Goal: Task Accomplishment & Management: Manage account settings

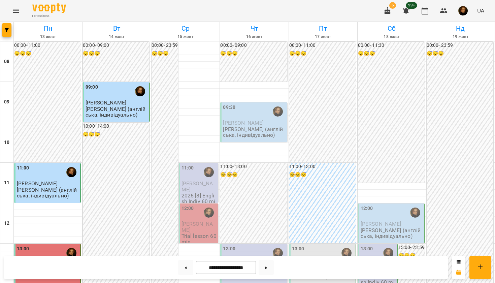
scroll to position [255, 0]
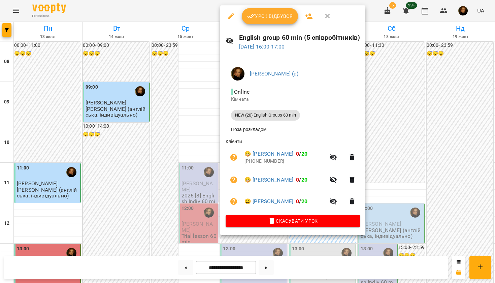
click at [209, 174] on div at bounding box center [247, 141] width 495 height 283
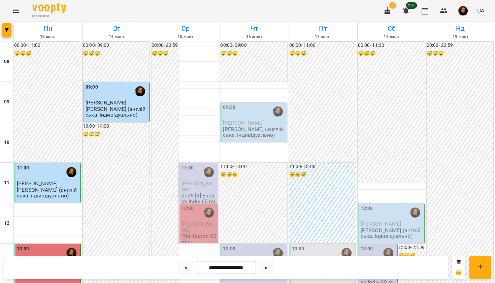
scroll to position [134, 0]
click at [325, 268] on p "English group 60 min (5 співробітників)" at bounding box center [323, 274] width 62 height 12
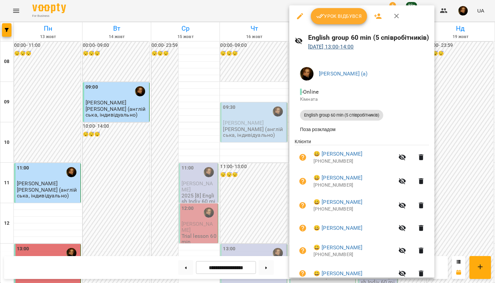
scroll to position [0, 0]
click at [353, 46] on link "[DATE] 13:00 - 14:00" at bounding box center [331, 46] width 46 height 6
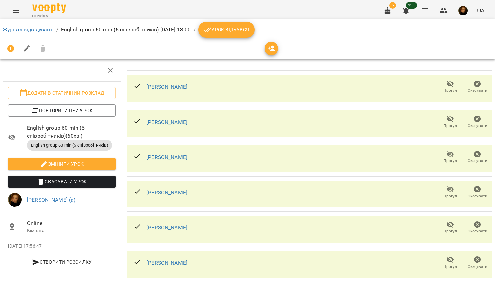
click at [467, 8] on img "button" at bounding box center [463, 10] width 9 height 9
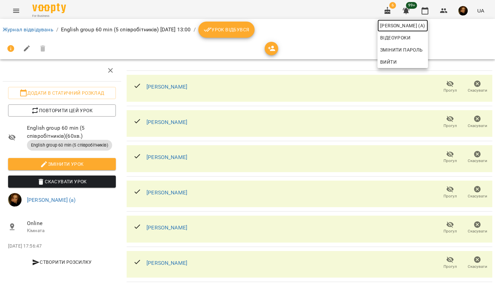
click at [426, 26] on span "[PERSON_NAME] (а)" at bounding box center [403, 26] width 45 height 8
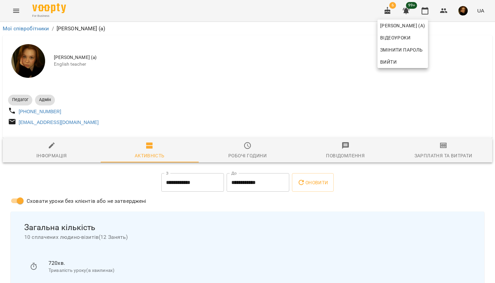
click at [442, 155] on div at bounding box center [247, 141] width 495 height 283
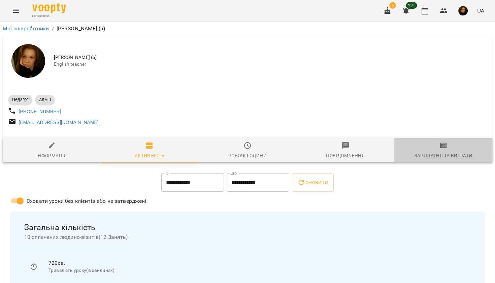
click at [442, 155] on div "Зарплатня та Витрати" at bounding box center [444, 156] width 58 height 8
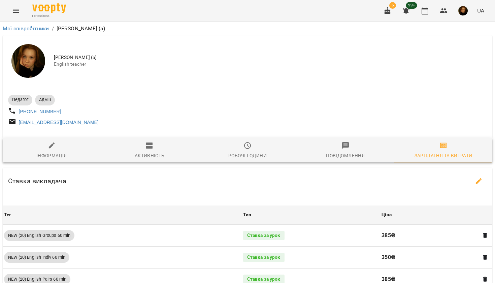
click at [44, 24] on div "Мої співробітники / [PERSON_NAME] (а)" at bounding box center [247, 28] width 493 height 11
click at [44, 27] on link "Мої співробітники" at bounding box center [26, 28] width 47 height 6
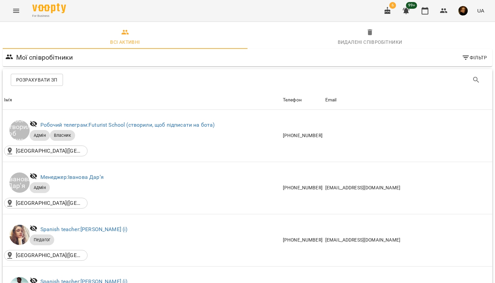
click at [34, 82] on span "Розрахувати ЗП" at bounding box center [36, 80] width 41 height 8
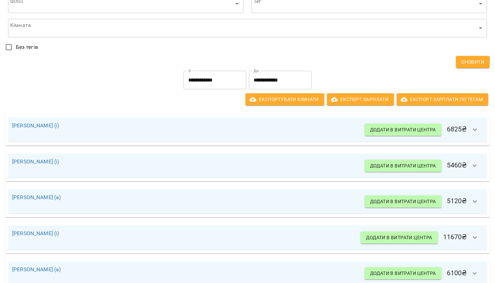
scroll to position [63, 0]
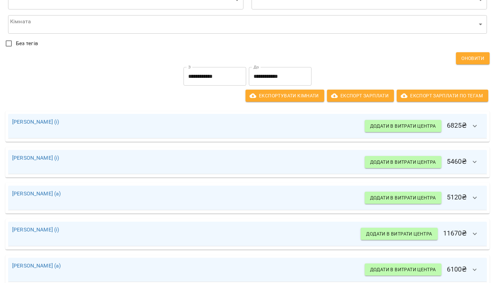
click at [219, 73] on input "**********" at bounding box center [215, 76] width 63 height 19
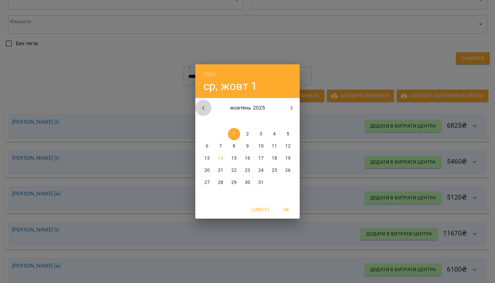
click at [202, 107] on icon "button" at bounding box center [204, 108] width 8 height 8
click at [207, 129] on button "1" at bounding box center [207, 134] width 12 height 12
type input "**********"
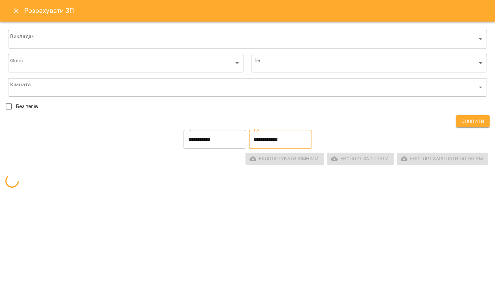
click at [257, 140] on input "**********" at bounding box center [280, 139] width 63 height 19
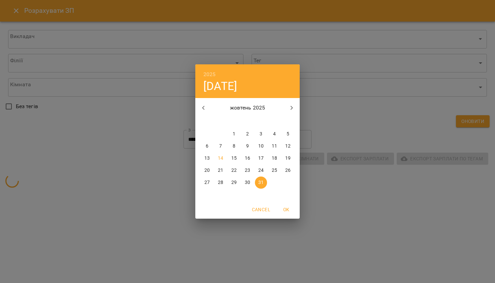
click at [207, 107] on icon "button" at bounding box center [204, 108] width 8 height 8
click at [222, 183] on p "30" at bounding box center [220, 182] width 5 height 7
type input "**********"
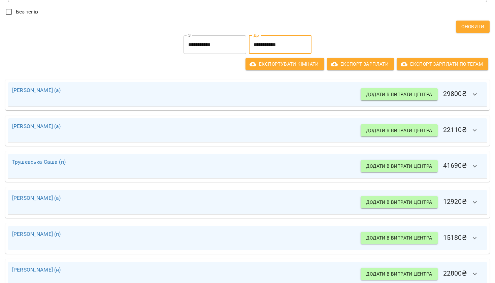
scroll to position [95, 0]
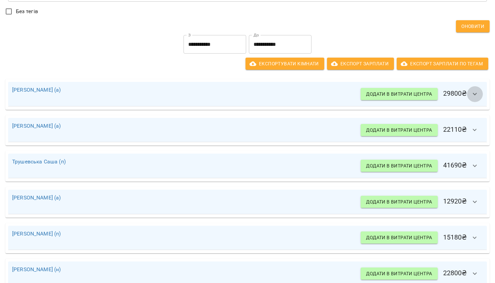
click at [475, 92] on icon "button" at bounding box center [475, 94] width 8 height 8
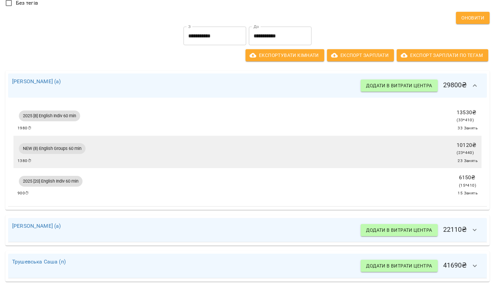
scroll to position [104, 0]
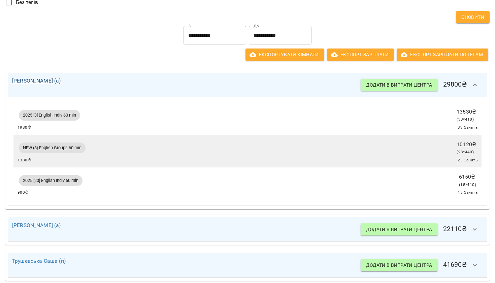
click at [44, 81] on link "[PERSON_NAME] (а)" at bounding box center [36, 81] width 49 height 6
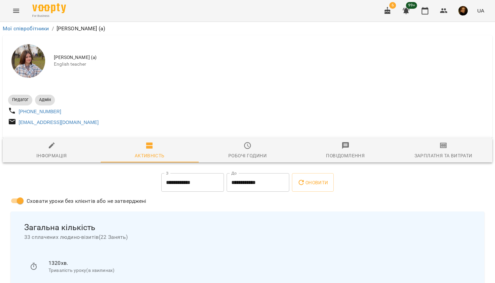
click at [441, 160] on div "Зарплатня та Витрати" at bounding box center [444, 156] width 58 height 8
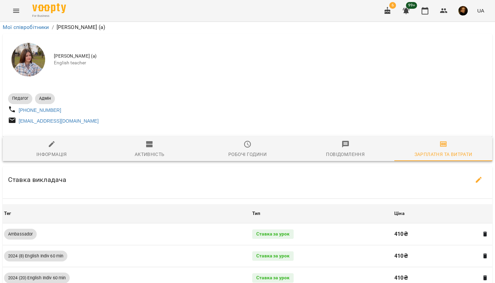
scroll to position [208, 0]
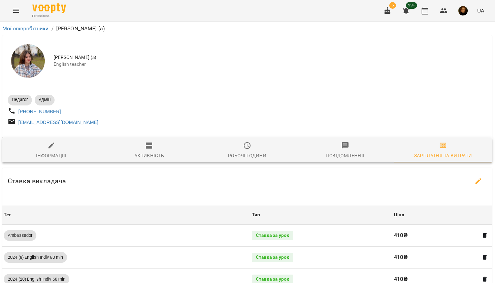
scroll to position [0, 0]
click at [18, 18] on button "Menu" at bounding box center [16, 11] width 16 height 16
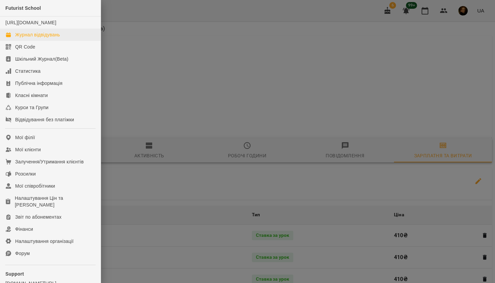
click at [31, 38] on div "Журнал відвідувань" at bounding box center [37, 34] width 45 height 7
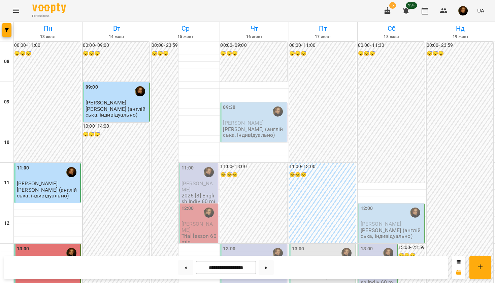
click at [8, 37] on div at bounding box center [6, 31] width 13 height 19
click at [8, 34] on button "button" at bounding box center [6, 29] width 9 height 13
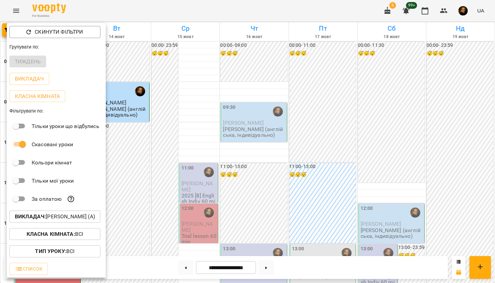
click at [61, 214] on p "Викладач : [PERSON_NAME] (а)" at bounding box center [55, 217] width 80 height 8
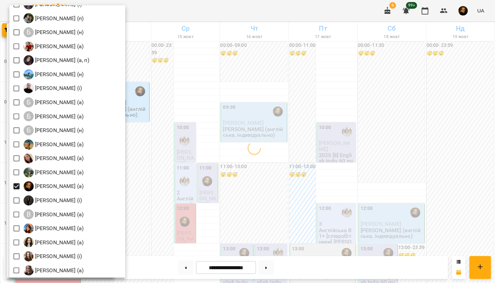
scroll to position [86, 0]
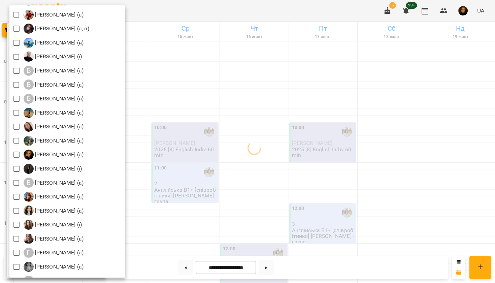
click at [214, 59] on div at bounding box center [247, 141] width 495 height 283
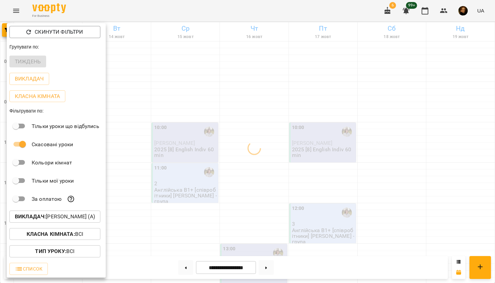
click at [214, 59] on div at bounding box center [247, 141] width 495 height 283
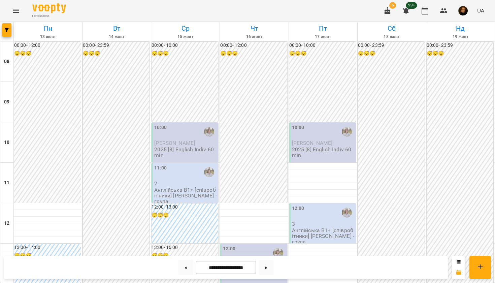
click at [188, 181] on p "2" at bounding box center [185, 184] width 63 height 6
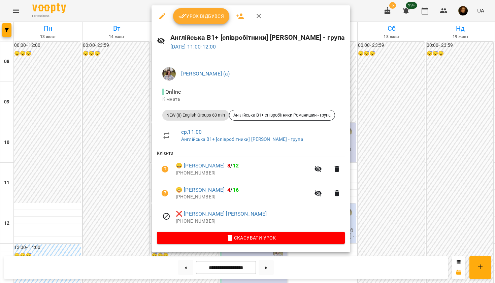
click at [391, 157] on div at bounding box center [247, 141] width 495 height 283
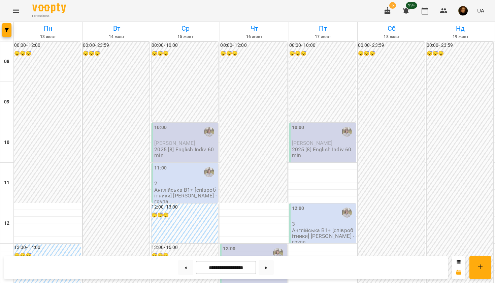
scroll to position [190, 0]
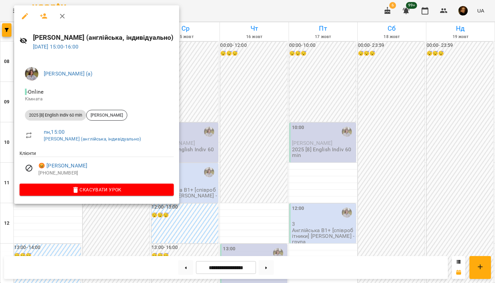
click at [202, 94] on div at bounding box center [247, 141] width 495 height 283
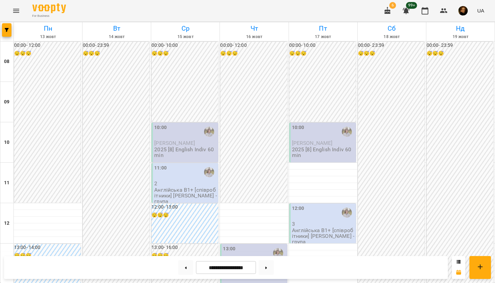
scroll to position [219, 0]
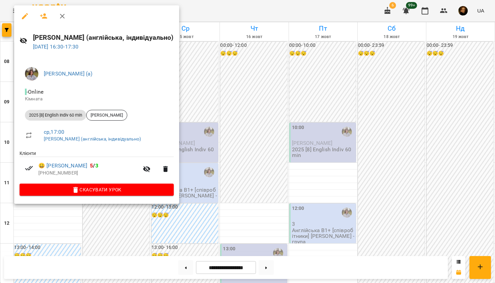
click at [205, 73] on div at bounding box center [247, 141] width 495 height 283
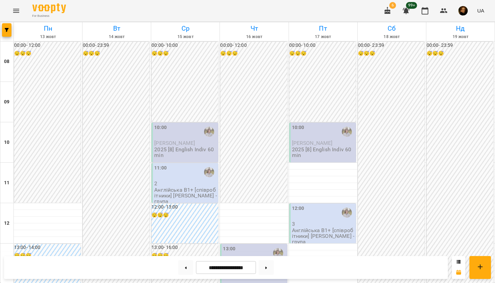
scroll to position [290, 0]
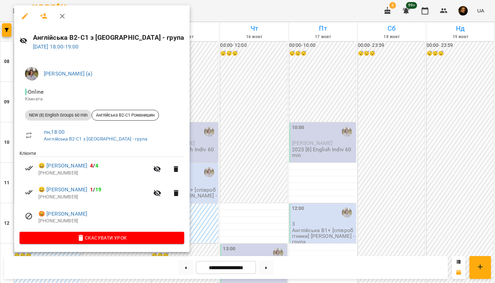
click at [191, 87] on div at bounding box center [247, 141] width 495 height 283
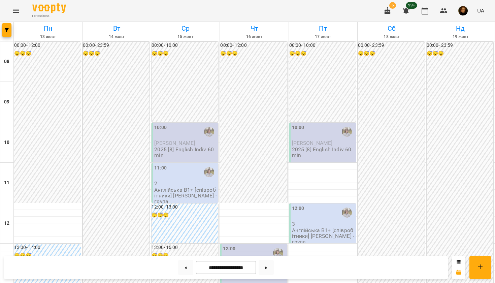
scroll to position [277, 0]
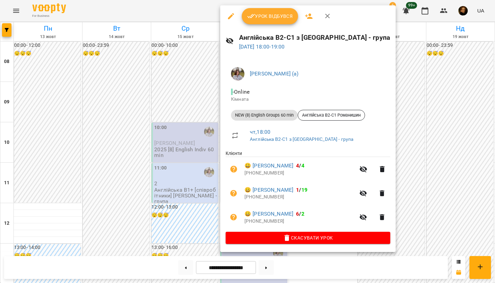
click at [174, 155] on div at bounding box center [247, 141] width 495 height 283
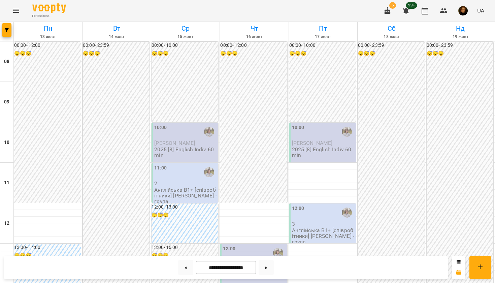
scroll to position [77, 0]
click at [249, 268] on p "2025 [8] English Indiv 60 min" at bounding box center [254, 274] width 63 height 12
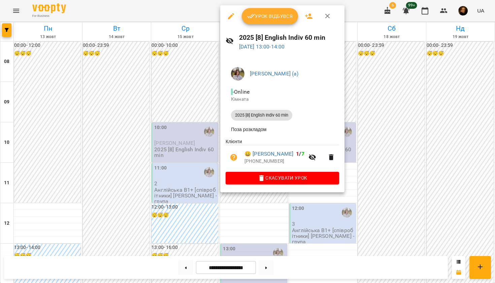
click at [350, 216] on div at bounding box center [247, 141] width 495 height 283
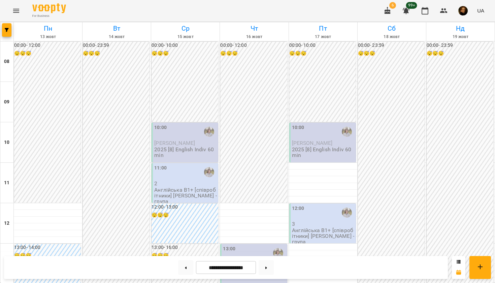
scroll to position [335, 0]
click at [268, 266] on button at bounding box center [266, 267] width 15 height 15
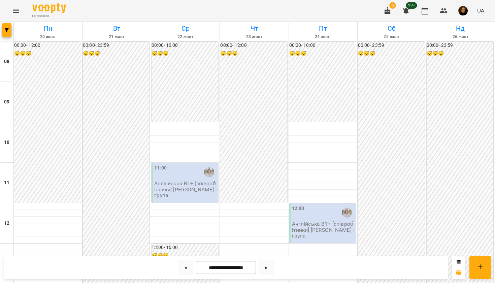
scroll to position [258, 0]
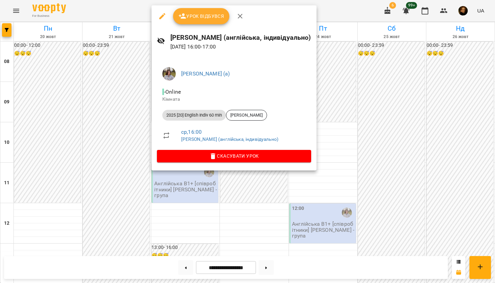
click at [143, 125] on div at bounding box center [247, 141] width 495 height 283
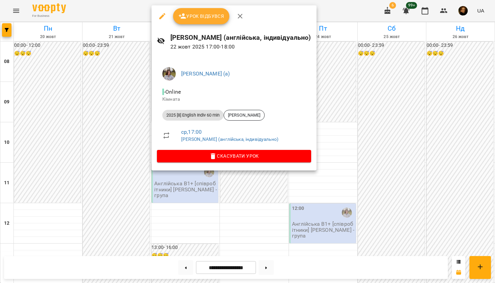
click at [115, 132] on div at bounding box center [247, 141] width 495 height 283
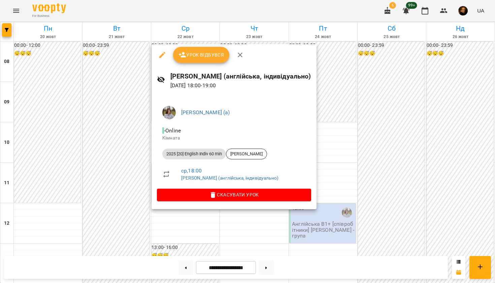
click at [119, 150] on div at bounding box center [247, 141] width 495 height 283
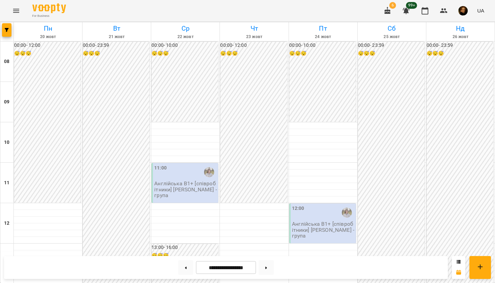
scroll to position [0, 0]
click at [265, 265] on button at bounding box center [266, 267] width 15 height 15
click at [183, 269] on button at bounding box center [185, 267] width 15 height 15
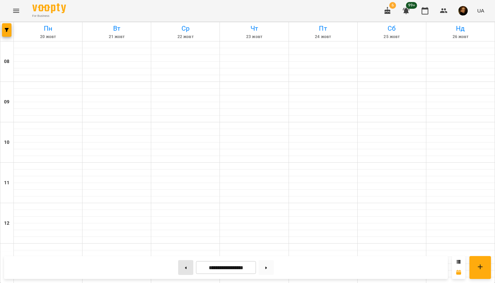
click at [183, 269] on button at bounding box center [185, 267] width 15 height 15
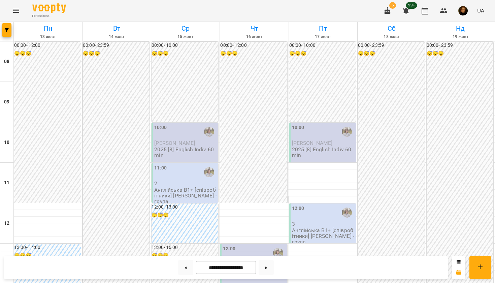
scroll to position [276, 0]
click at [183, 270] on button at bounding box center [185, 267] width 15 height 15
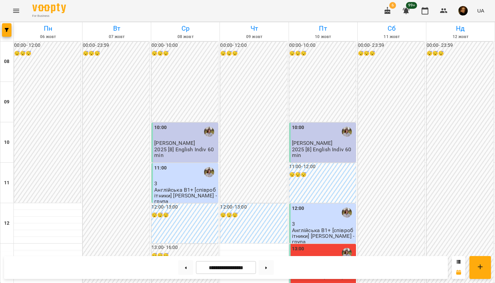
scroll to position [245, 0]
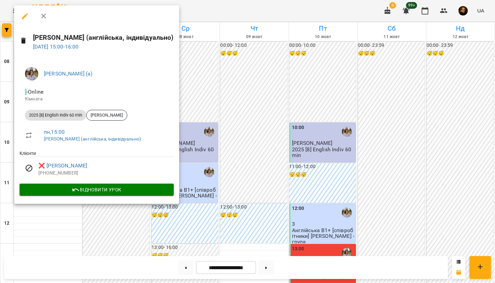
click at [224, 93] on div at bounding box center [247, 141] width 495 height 283
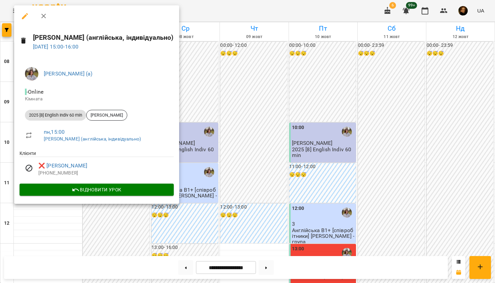
click at [228, 68] on div at bounding box center [247, 141] width 495 height 283
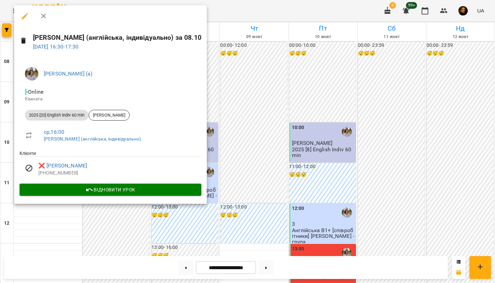
click at [215, 102] on div at bounding box center [247, 141] width 495 height 283
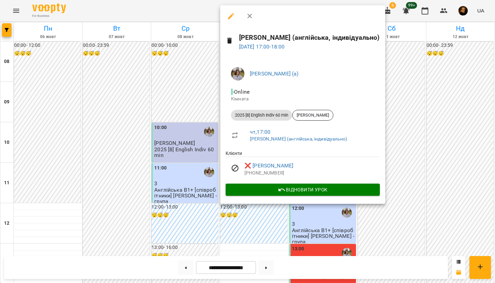
click at [136, 169] on div at bounding box center [247, 141] width 495 height 283
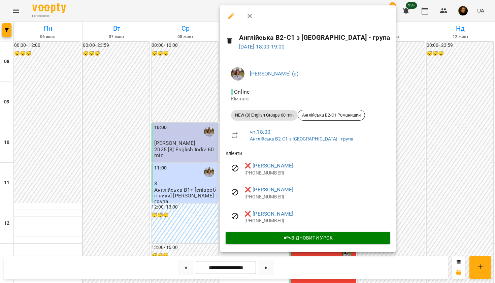
click at [407, 206] on div at bounding box center [247, 141] width 495 height 283
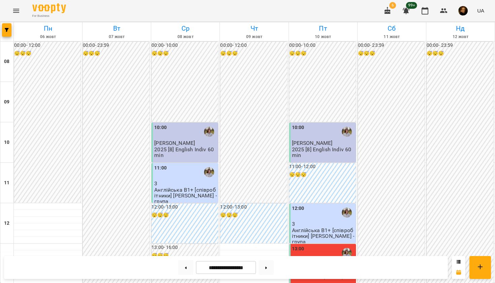
scroll to position [0, 0]
click at [184, 272] on button at bounding box center [185, 267] width 15 height 15
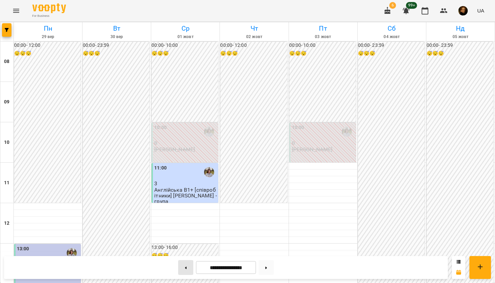
click at [185, 273] on button at bounding box center [185, 267] width 15 height 15
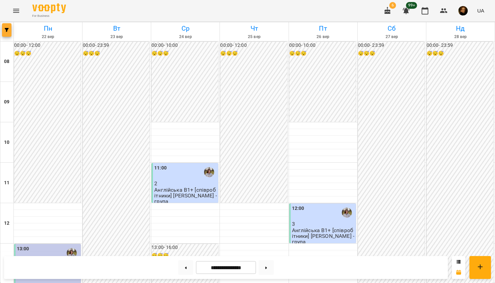
click at [8, 26] on button "button" at bounding box center [6, 29] width 9 height 13
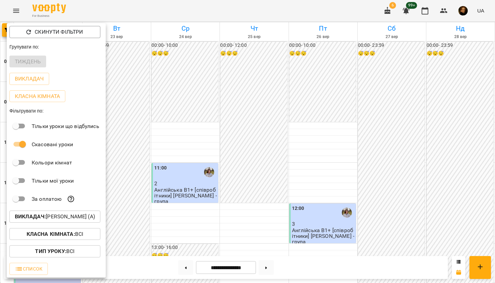
click at [48, 217] on p "Викладач : [PERSON_NAME] (а)" at bounding box center [55, 217] width 80 height 8
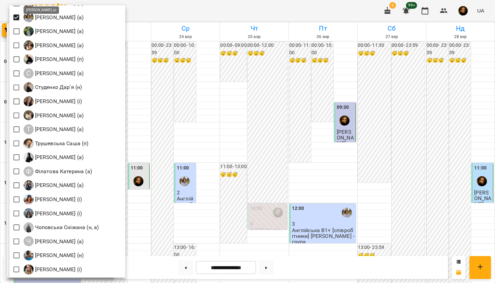
scroll to position [921, 0]
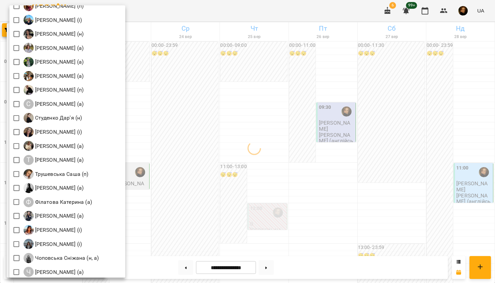
click at [184, 111] on div at bounding box center [247, 141] width 495 height 283
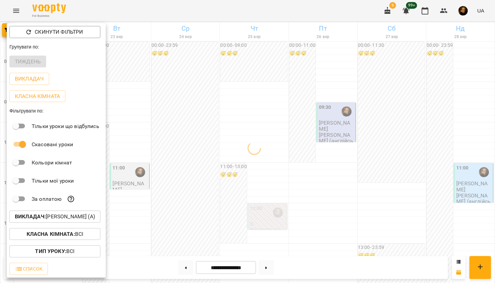
click at [184, 111] on div at bounding box center [247, 141] width 495 height 283
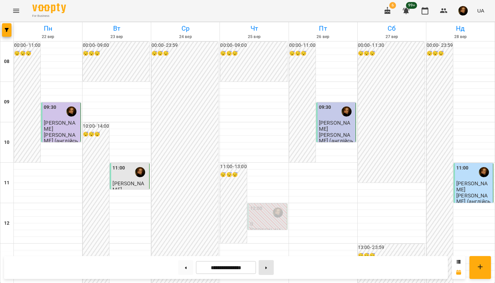
click at [268, 264] on button at bounding box center [266, 267] width 15 height 15
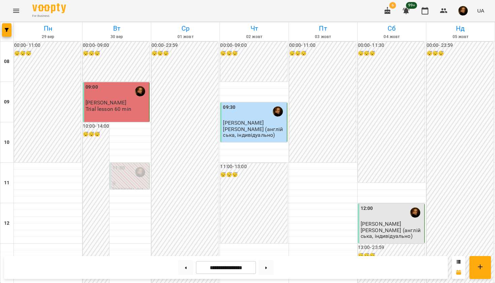
scroll to position [275, 0]
click at [269, 271] on button at bounding box center [266, 267] width 15 height 15
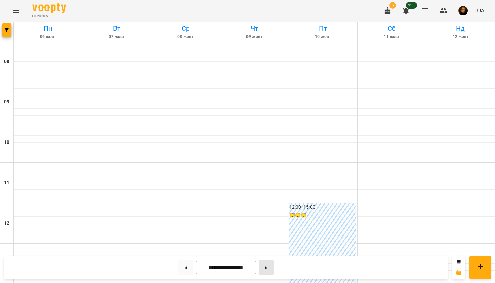
click at [269, 271] on button at bounding box center [266, 267] width 15 height 15
type input "**********"
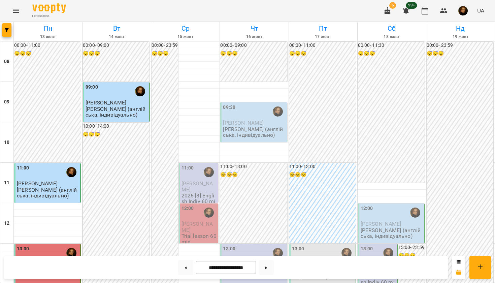
scroll to position [126, 0]
click at [301, 245] on div "13:00" at bounding box center [323, 253] width 62 height 16
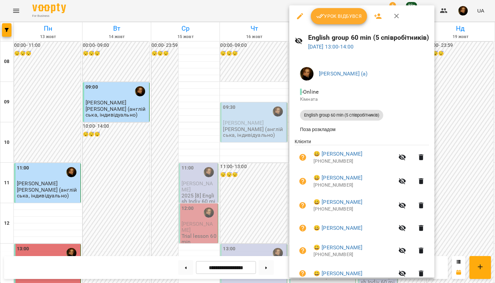
click at [248, 180] on div at bounding box center [247, 141] width 495 height 283
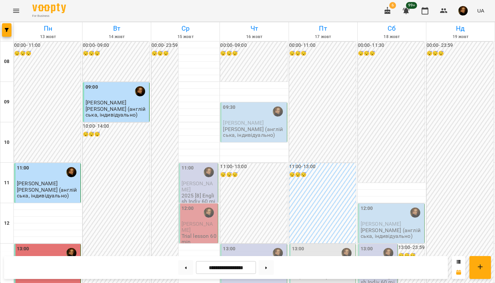
scroll to position [250, 0]
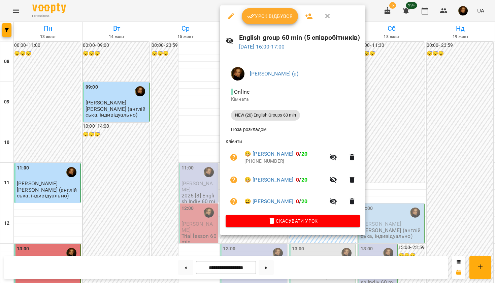
click at [232, 17] on icon "button" at bounding box center [231, 16] width 8 height 8
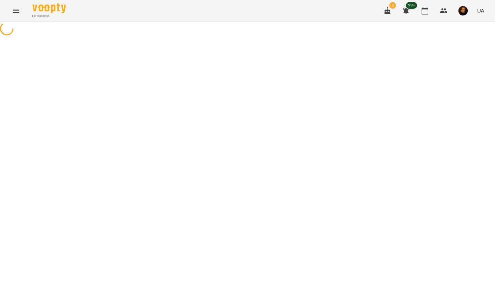
select select "**********"
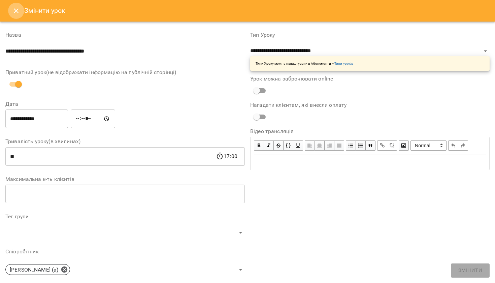
click at [13, 12] on icon "Close" at bounding box center [16, 11] width 8 height 8
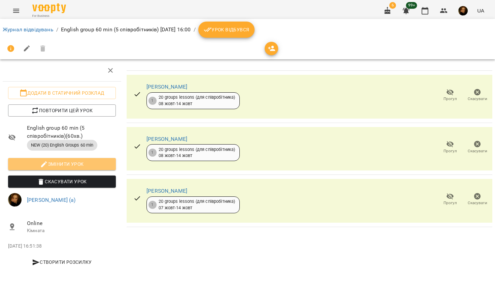
click at [36, 167] on span "Змінити урок" at bounding box center [61, 164] width 97 height 8
select select "**********"
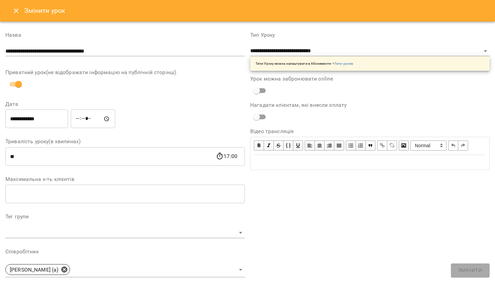
click at [15, 11] on icon "Close" at bounding box center [16, 11] width 8 height 8
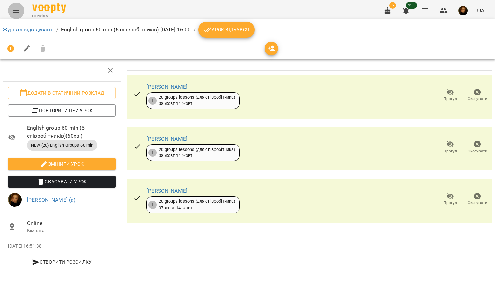
click at [12, 17] on button "Menu" at bounding box center [16, 11] width 16 height 16
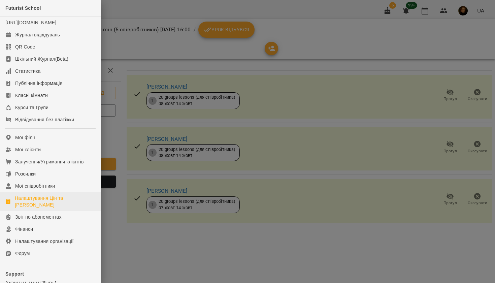
click at [42, 203] on div "Налаштування Цін та [PERSON_NAME]" at bounding box center [55, 201] width 81 height 13
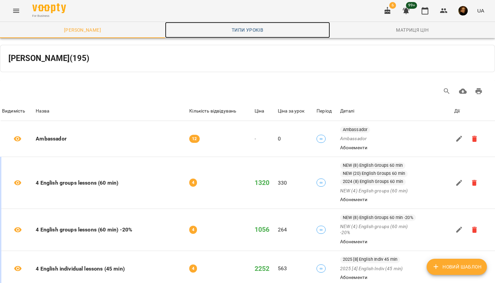
drag, startPoint x: 285, startPoint y: 177, endPoint x: 257, endPoint y: 23, distance: 156.6
click at [257, 23] on link "Типи уроків" at bounding box center [247, 30] width 165 height 16
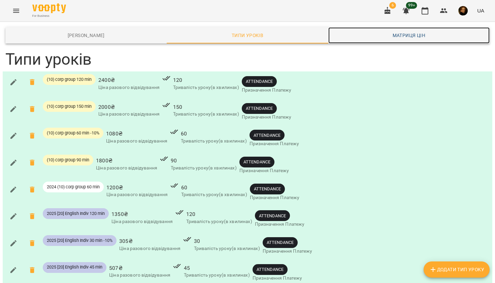
drag, startPoint x: 339, startPoint y: 94, endPoint x: 419, endPoint y: 37, distance: 97.4
click at [419, 37] on span "Матриця цін" at bounding box center [409, 35] width 153 height 8
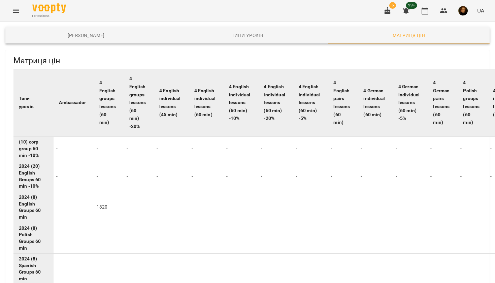
click at [18, 14] on icon "Menu" at bounding box center [16, 11] width 8 height 8
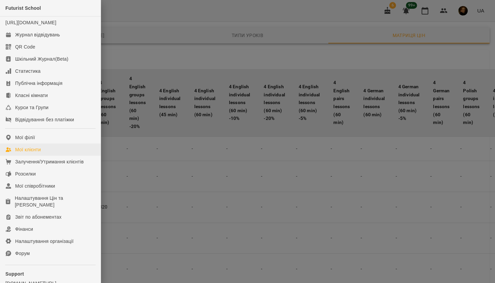
click at [33, 153] on div "Мої клієнти" at bounding box center [28, 149] width 26 height 7
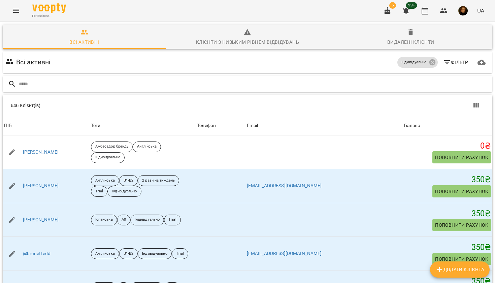
click at [157, 90] on div at bounding box center [248, 84] width 490 height 17
click at [156, 87] on input "text" at bounding box center [254, 84] width 471 height 11
click at [99, 85] on input "text" at bounding box center [254, 84] width 471 height 11
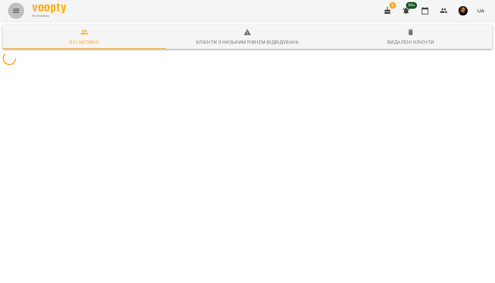
drag, startPoint x: 0, startPoint y: 0, endPoint x: 16, endPoint y: 11, distance: 19.1
click at [16, 11] on icon "Menu" at bounding box center [16, 11] width 8 height 8
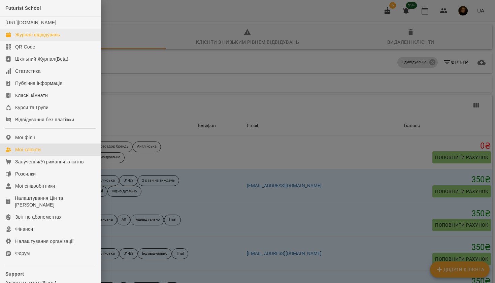
click at [28, 38] on div "Журнал відвідувань" at bounding box center [37, 34] width 45 height 7
